Goal: Book appointment/travel/reservation

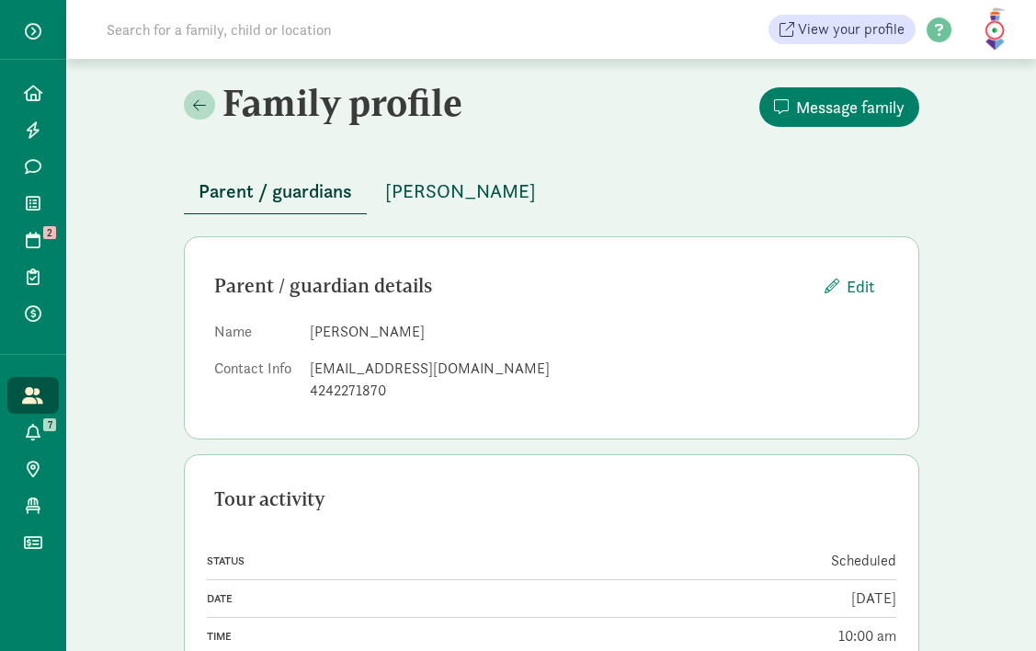
scroll to position [49, 0]
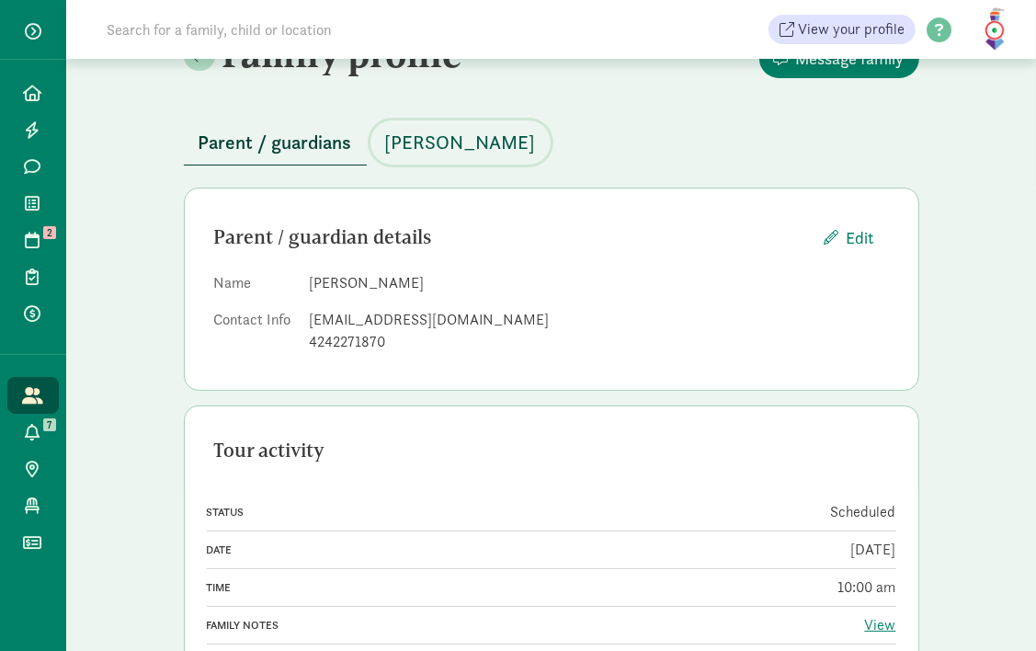
click at [445, 132] on span "[PERSON_NAME]" at bounding box center [460, 142] width 151 height 29
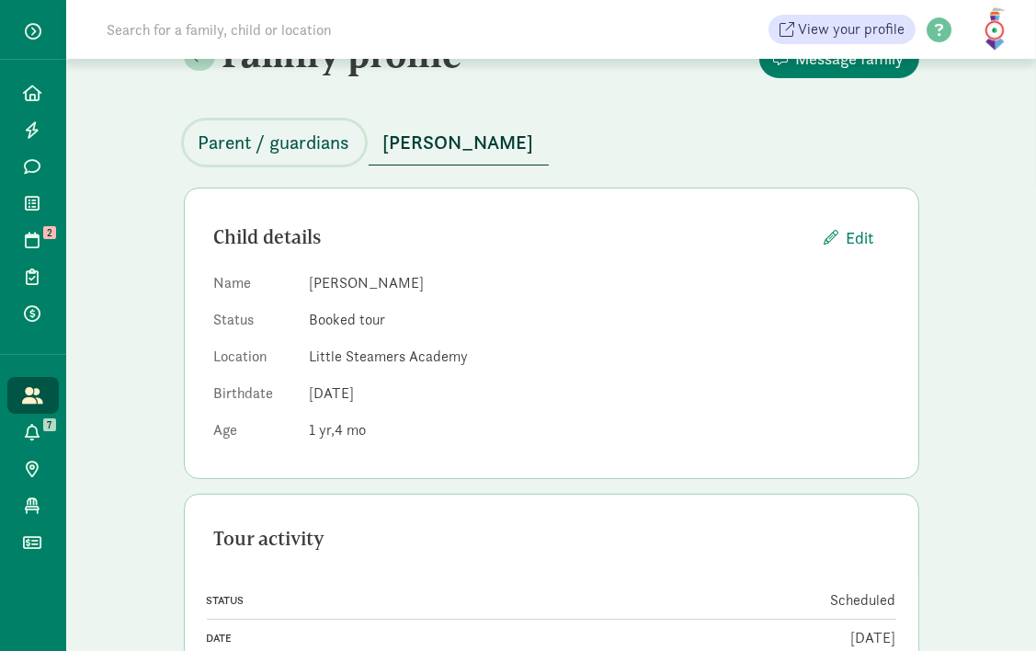
click at [262, 147] on span "Parent / guardians" at bounding box center [275, 142] width 152 height 29
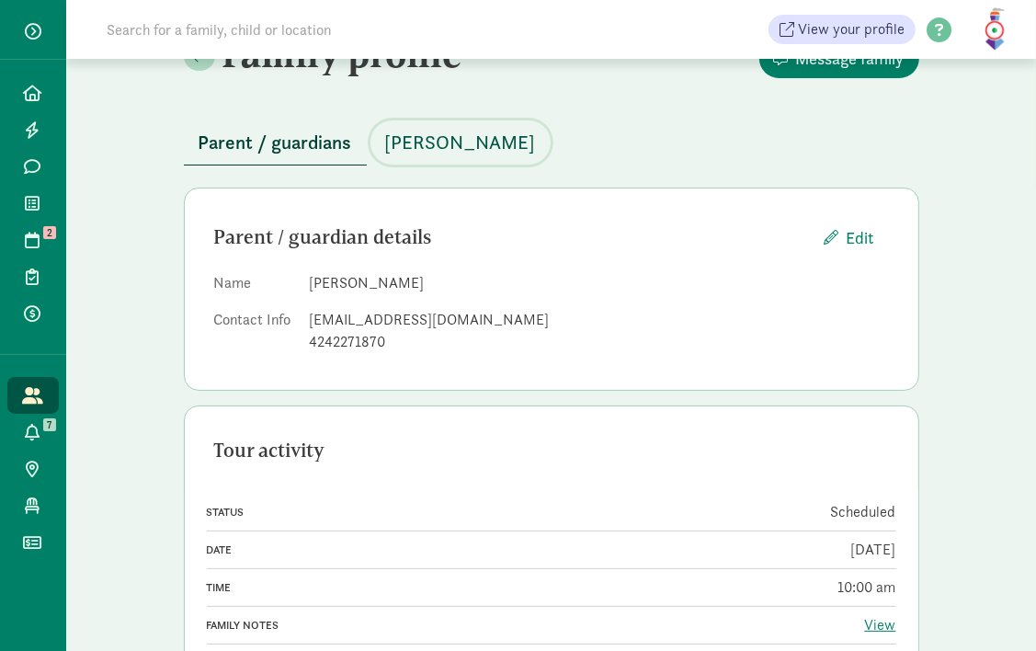
click at [456, 144] on span "[PERSON_NAME]" at bounding box center [460, 142] width 151 height 29
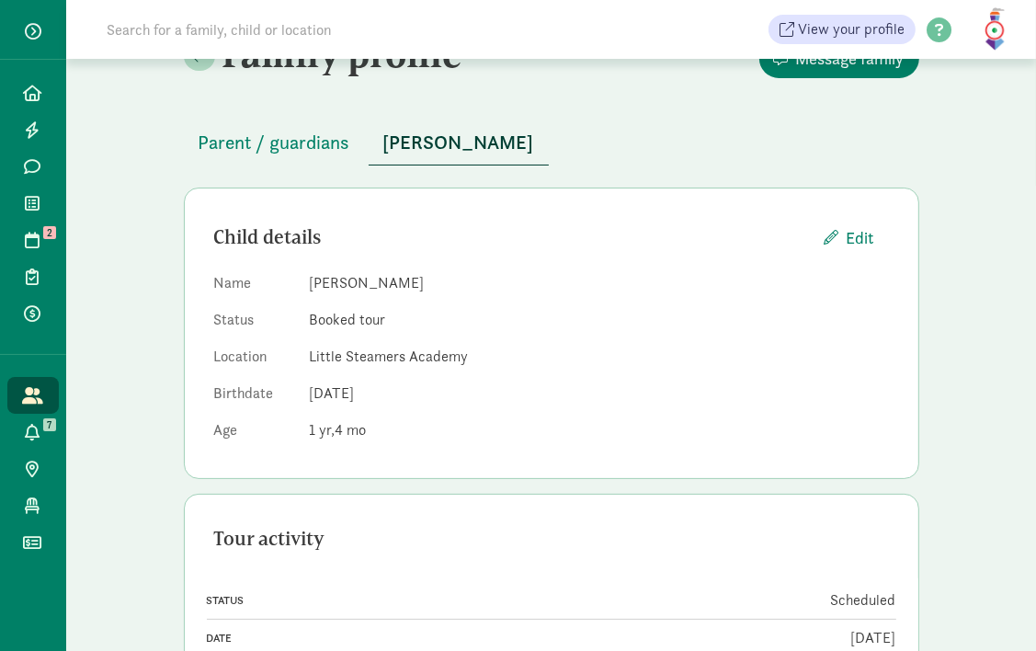
click at [110, 116] on div "Family profile Message family Parent / guardians [PERSON_NAME] Child details Ed…" at bounding box center [551, 431] width 970 height 842
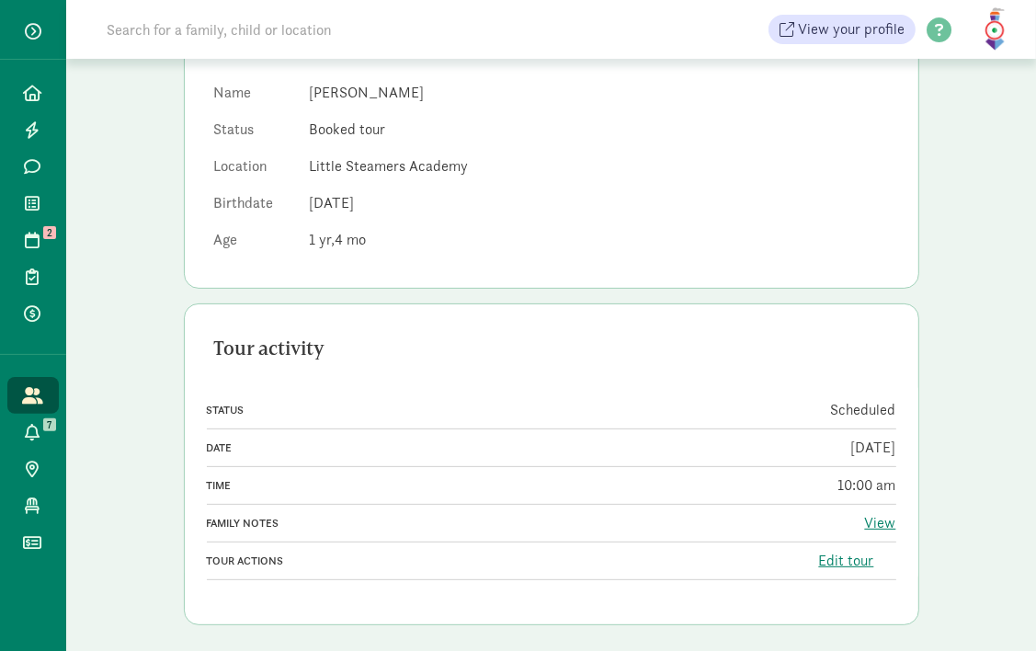
scroll to position [248, 0]
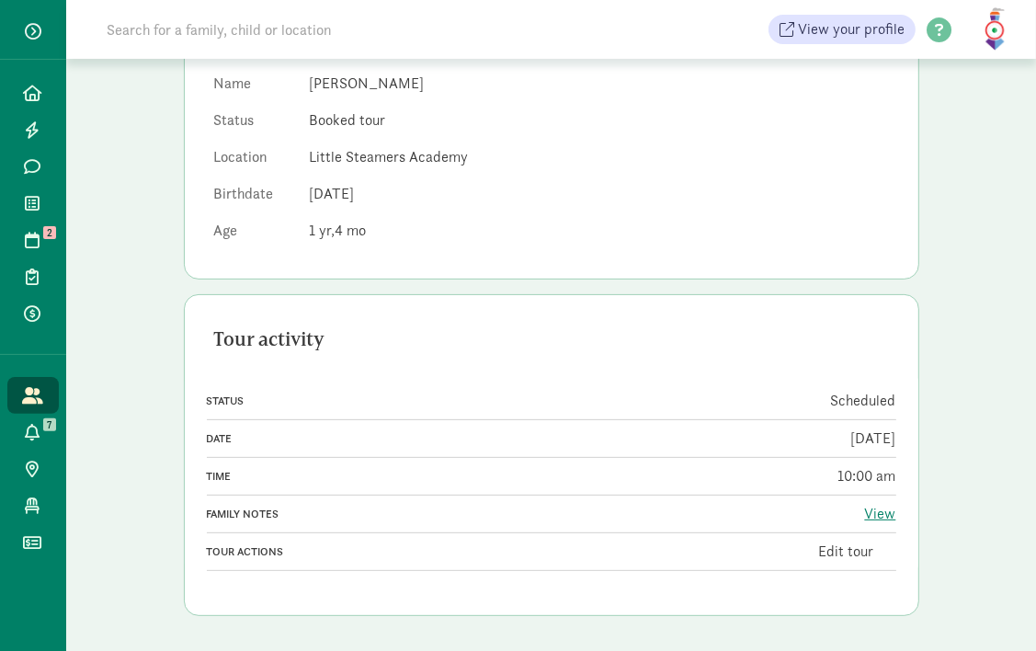
click at [828, 552] on link "Edit tour" at bounding box center [846, 551] width 55 height 19
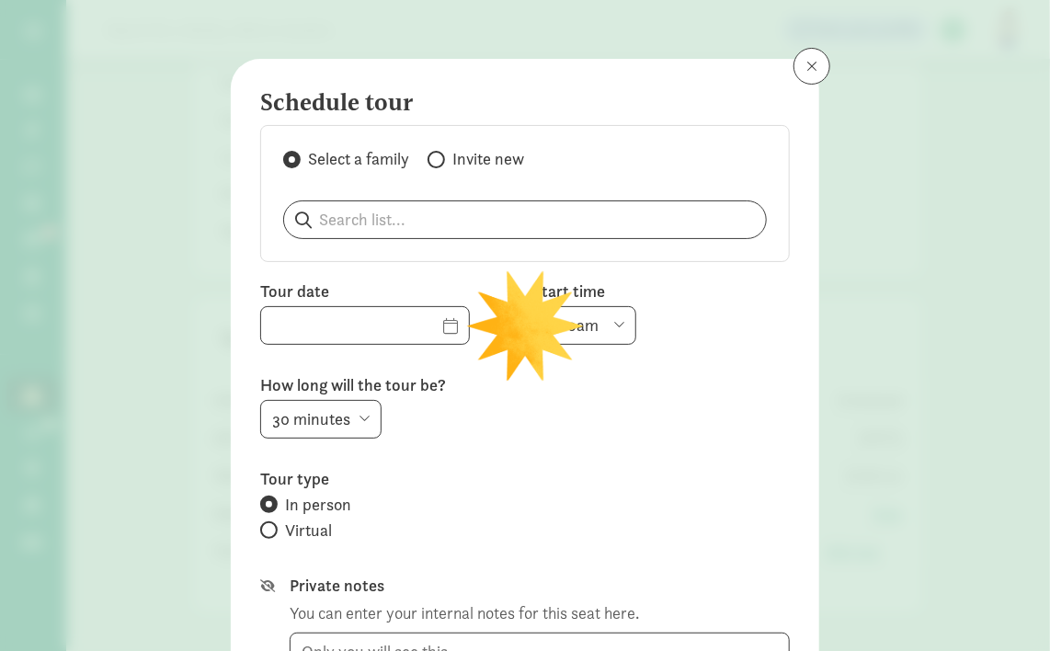
type input "[DATE]"
select select "10:00am"
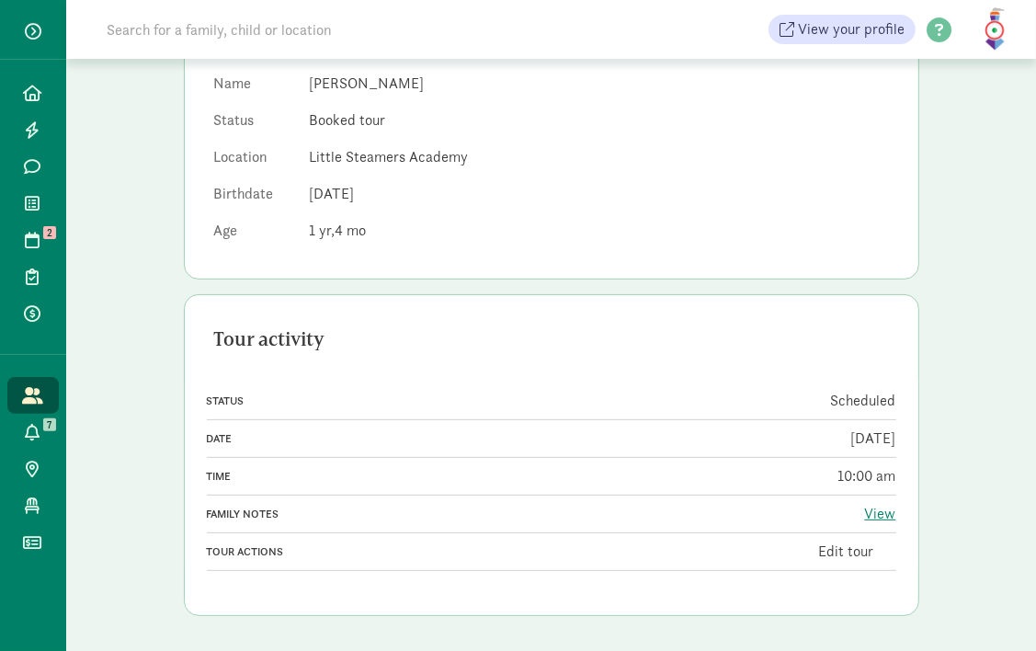
click at [831, 550] on link "Edit tour" at bounding box center [846, 551] width 55 height 19
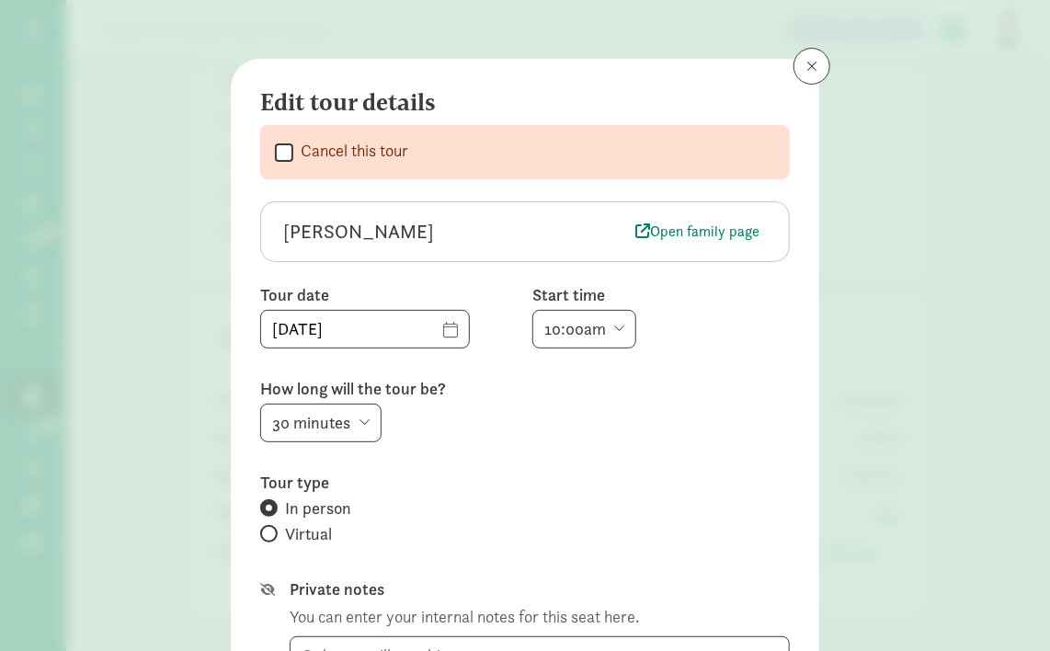
click at [275, 151] on input "Cancel this tour" at bounding box center [284, 152] width 18 height 25
checkbox input "true"
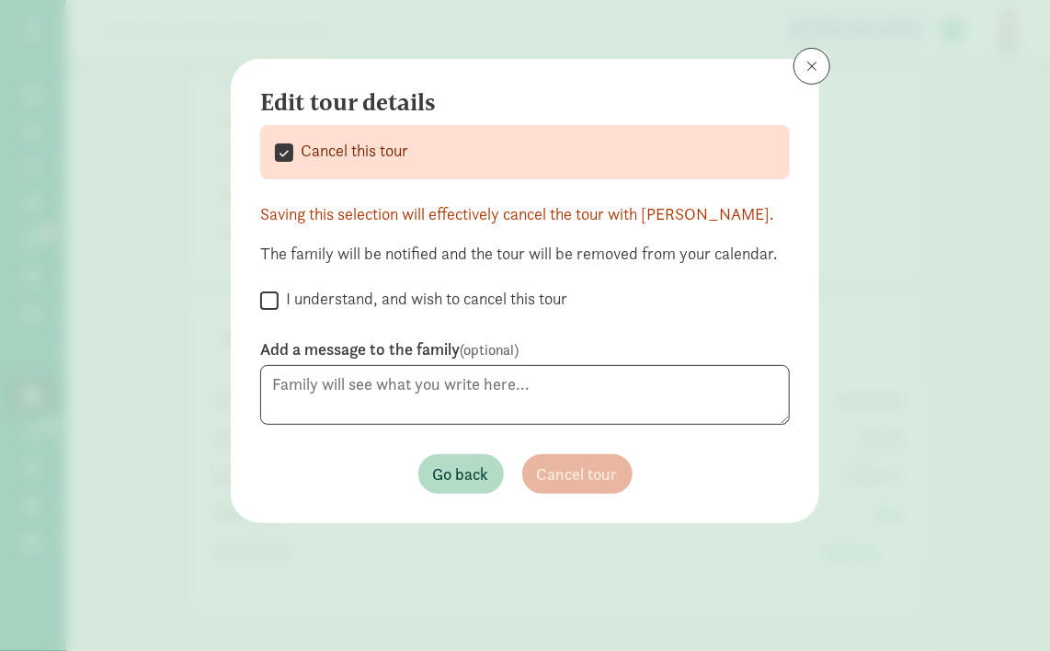
click at [269, 297] on input "I understand, and wish to cancel this tour" at bounding box center [269, 300] width 18 height 25
checkbox input "true"
click at [598, 478] on span "Cancel tour" at bounding box center [577, 474] width 81 height 25
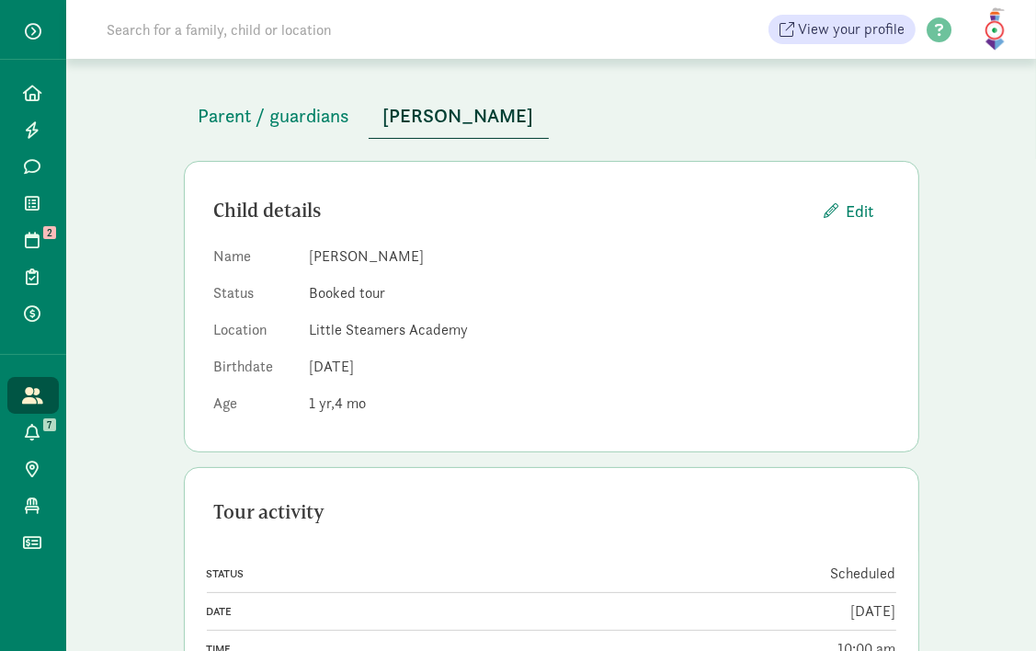
scroll to position [46, 0]
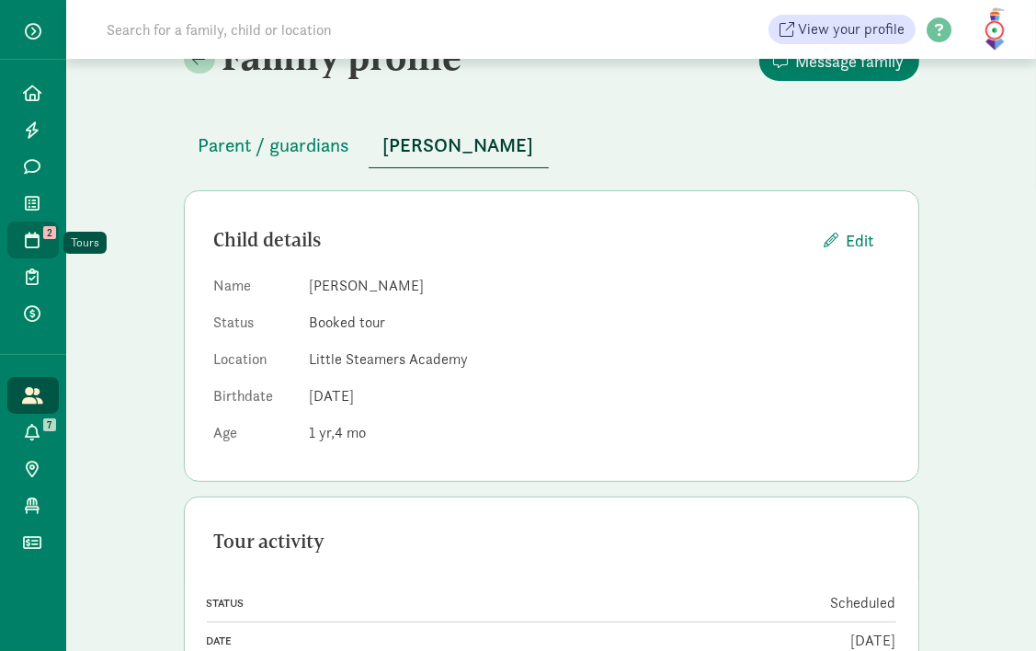
click at [31, 237] on icon at bounding box center [33, 240] width 15 height 17
